Goal: Information Seeking & Learning: Learn about a topic

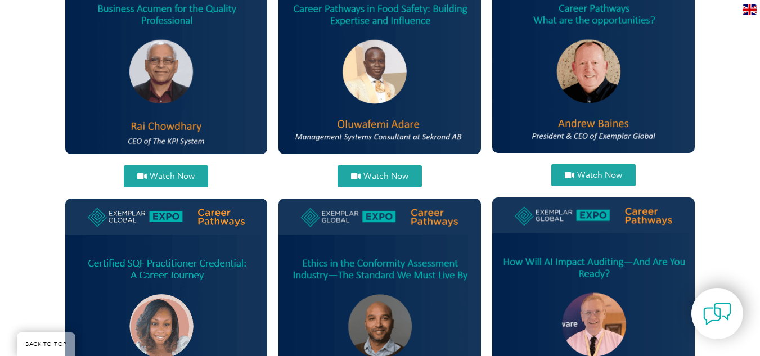
scroll to position [471, 0]
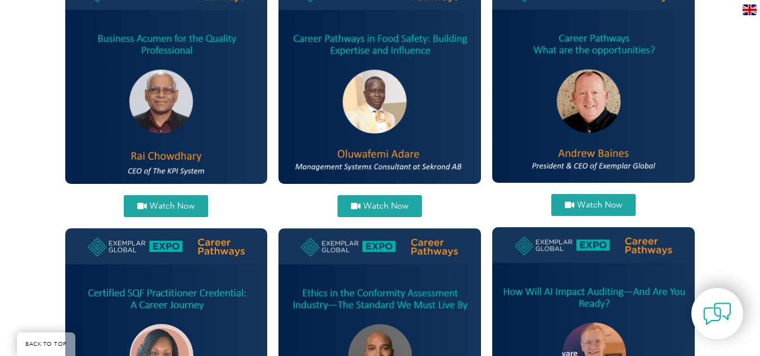
click at [369, 197] on link "Watch Now" at bounding box center [380, 206] width 84 height 22
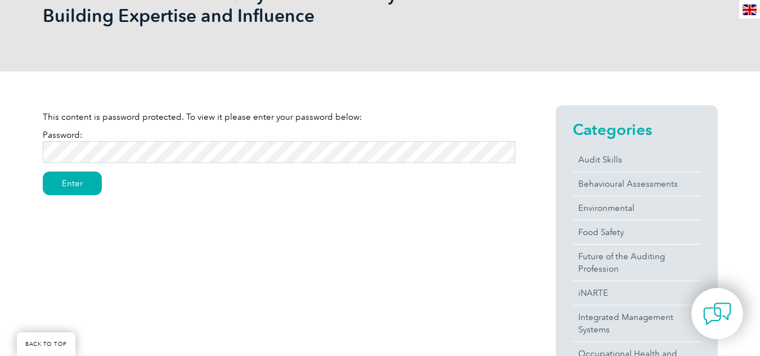
scroll to position [222, 0]
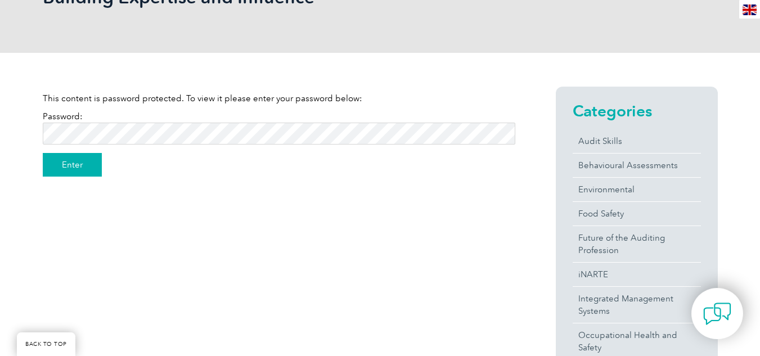
click at [73, 165] on input "Enter" at bounding box center [72, 165] width 59 height 24
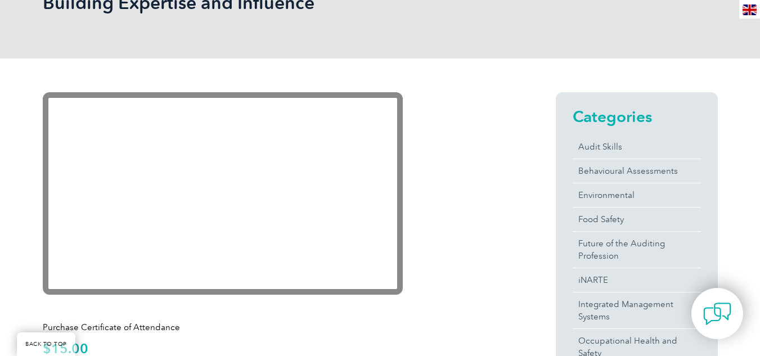
scroll to position [337, 0]
